Goal: Check status: Check status

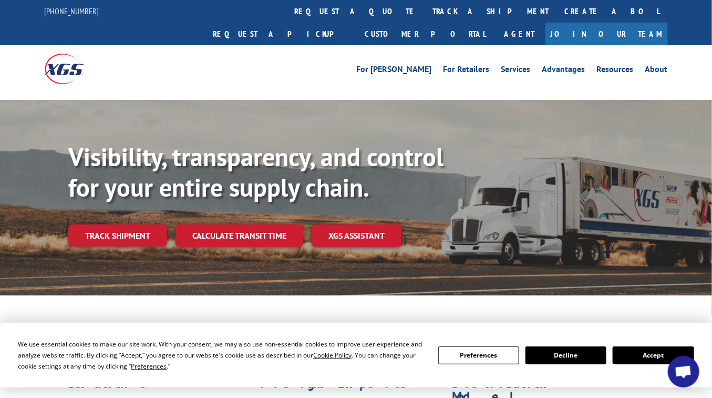
click at [569, 318] on button "Accept" at bounding box center [652, 355] width 81 height 18
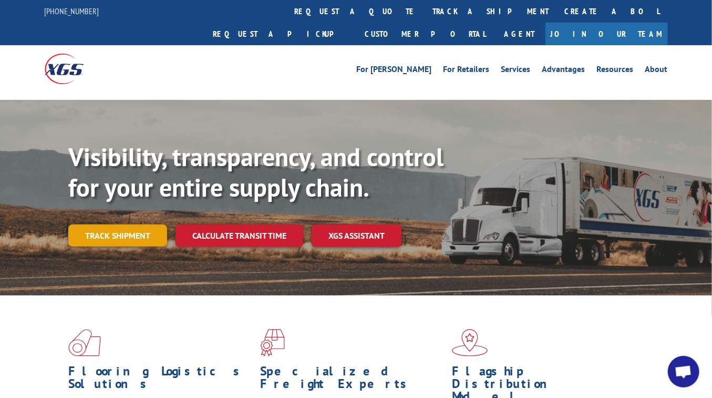
click at [123, 224] on link "Track shipment" at bounding box center [117, 235] width 99 height 22
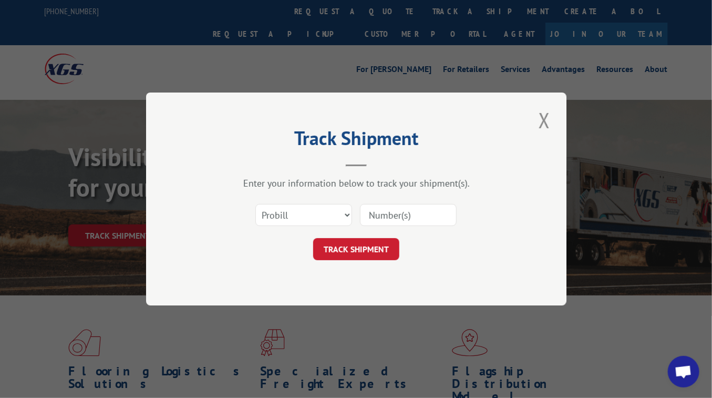
click at [399, 213] on input at bounding box center [408, 215] width 97 height 22
paste input "16944596"
type input "16944596"
click at [381, 248] on button "TRACK SHIPMENT" at bounding box center [356, 249] width 86 height 22
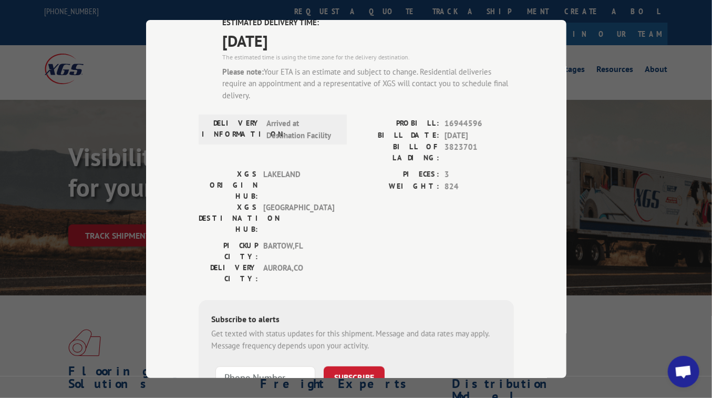
scroll to position [22, 0]
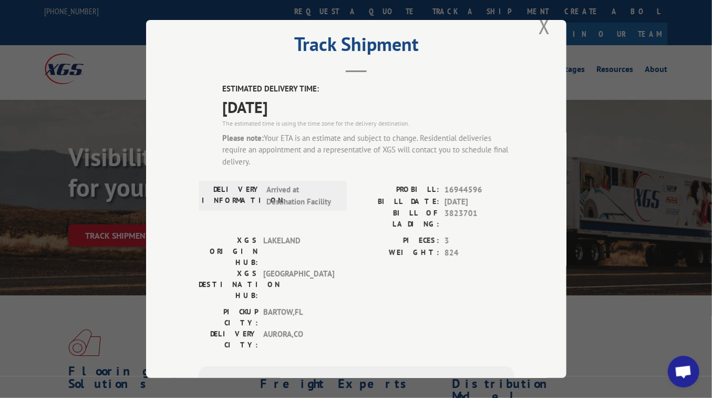
click at [340, 306] on div "PICKUP CITY: [GEOGRAPHIC_DATA] , [GEOGRAPHIC_DATA]: [GEOGRAPHIC_DATA] , [GEOGRA…" at bounding box center [356, 330] width 315 height 49
click at [539, 19] on button "Close modal" at bounding box center [544, 26] width 18 height 29
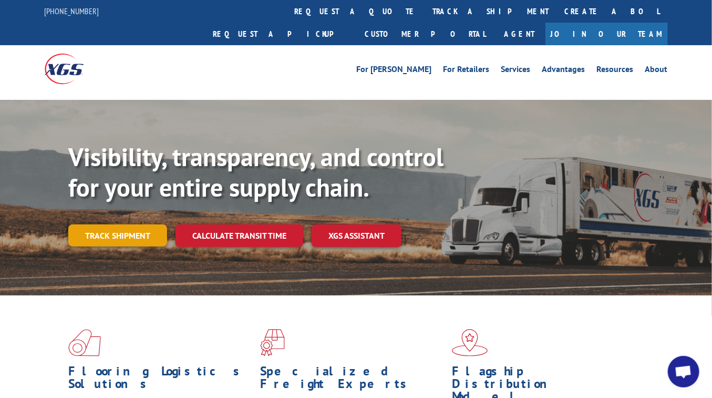
click at [99, 224] on link "Track shipment" at bounding box center [117, 235] width 99 height 22
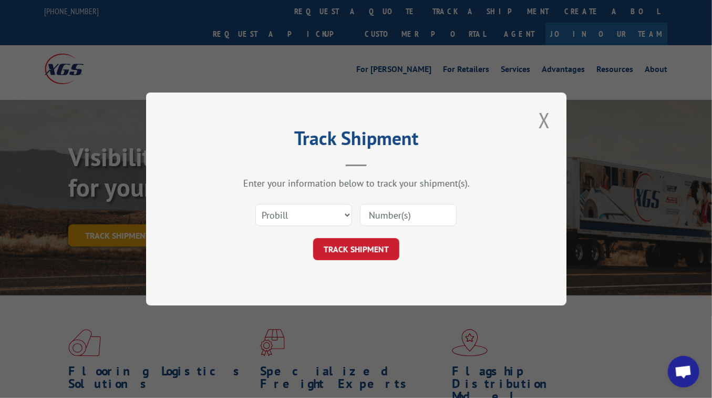
scroll to position [0, 0]
click at [410, 215] on input at bounding box center [408, 215] width 97 height 22
paste input "16944596"
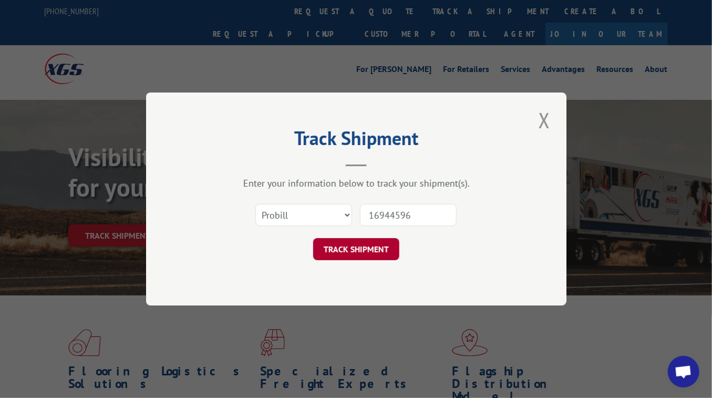
type input "16944596"
click at [365, 253] on button "TRACK SHIPMENT" at bounding box center [356, 249] width 86 height 22
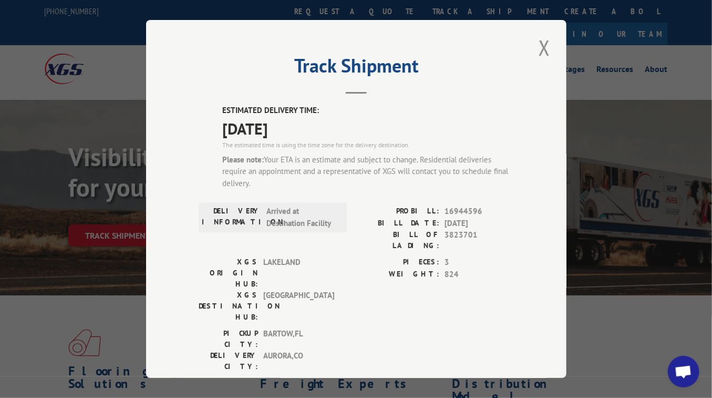
click at [356, 271] on div "PIECES: 3 WEIGHT: 824" at bounding box center [435, 291] width 158 height 71
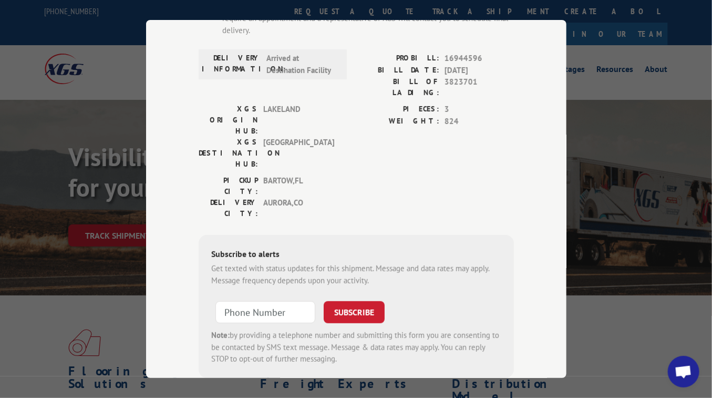
scroll to position [88, 0]
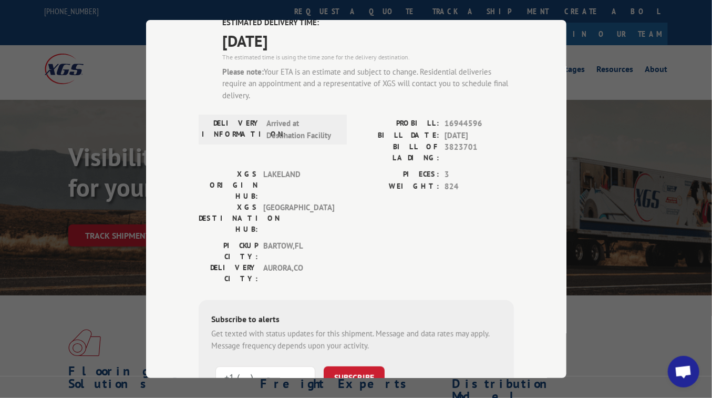
click at [277, 318] on input "+1 (___) ___-____" at bounding box center [265, 377] width 100 height 22
paste input "720) 429-9927"
type input "[PHONE_NUMBER]"
click at [341, 318] on button "SUBSCRIBE" at bounding box center [354, 377] width 61 height 22
click at [386, 300] on div "Subscribe to alerts Get texted with status updates for this shipment. Message a…" at bounding box center [356, 342] width 315 height 85
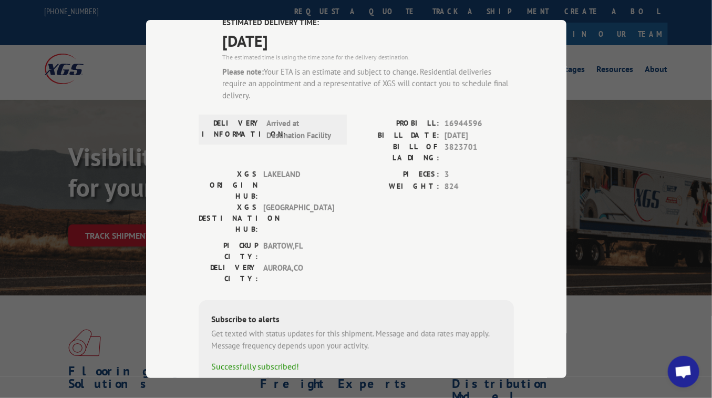
click at [475, 66] on div "Please note: Your ETA is an estimate and subject to change. Residential deliver…" at bounding box center [368, 84] width 292 height 36
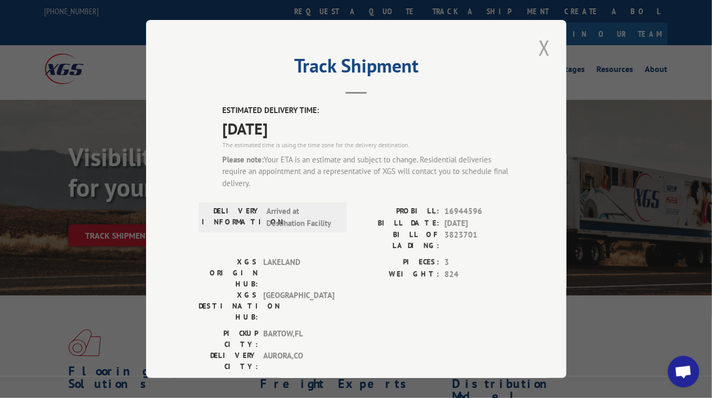
click at [540, 45] on button "Close modal" at bounding box center [544, 47] width 18 height 29
